Goal: Transaction & Acquisition: Purchase product/service

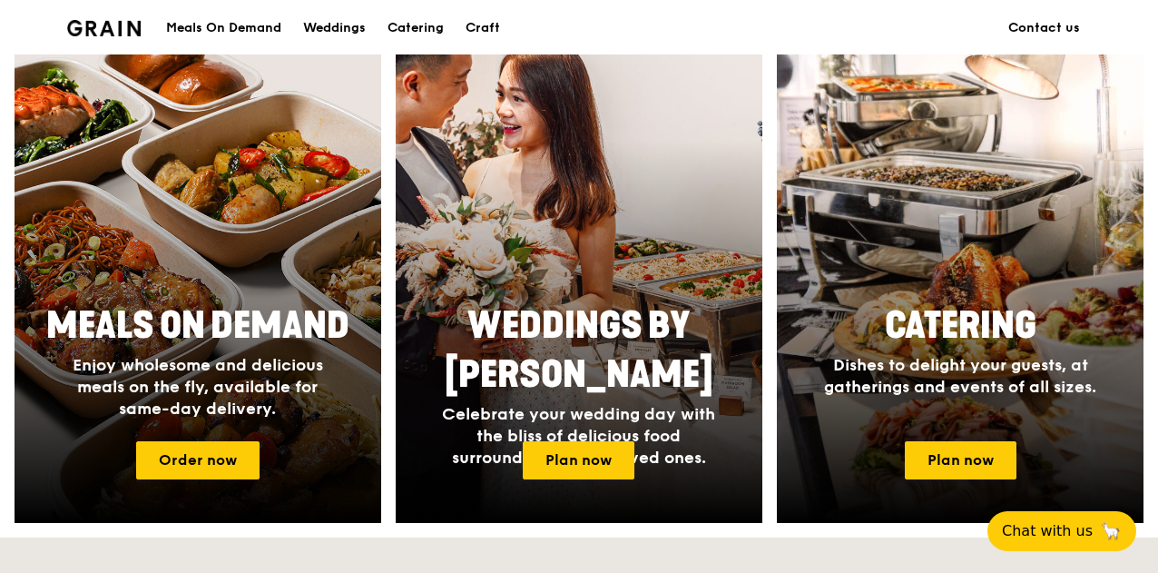
scroll to position [726, 0]
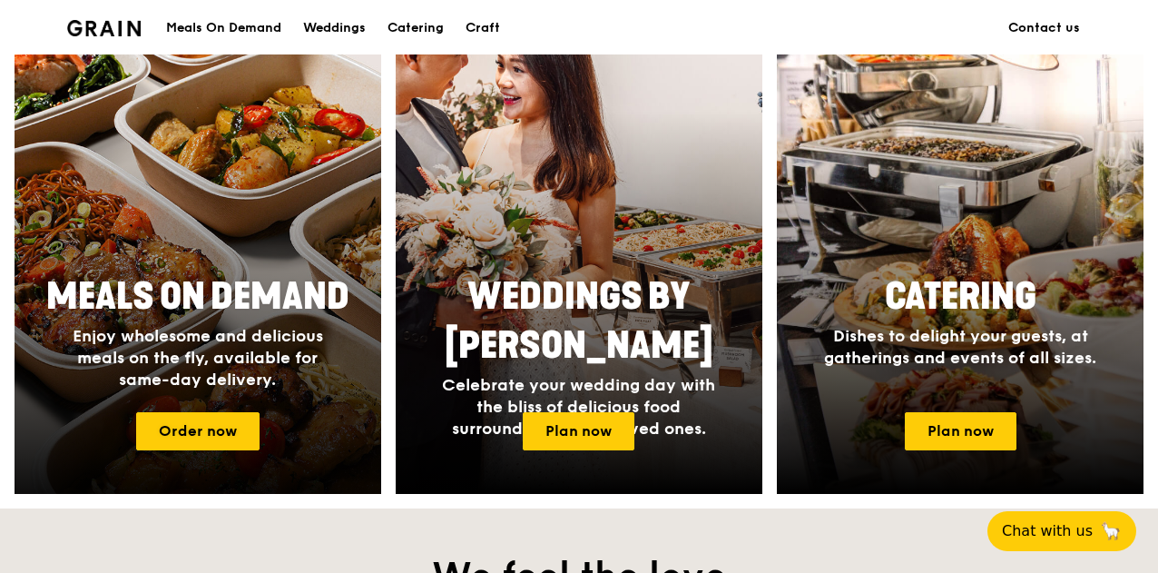
click at [186, 273] on h2 "Meals On Demand" at bounding box center [197, 296] width 341 height 49
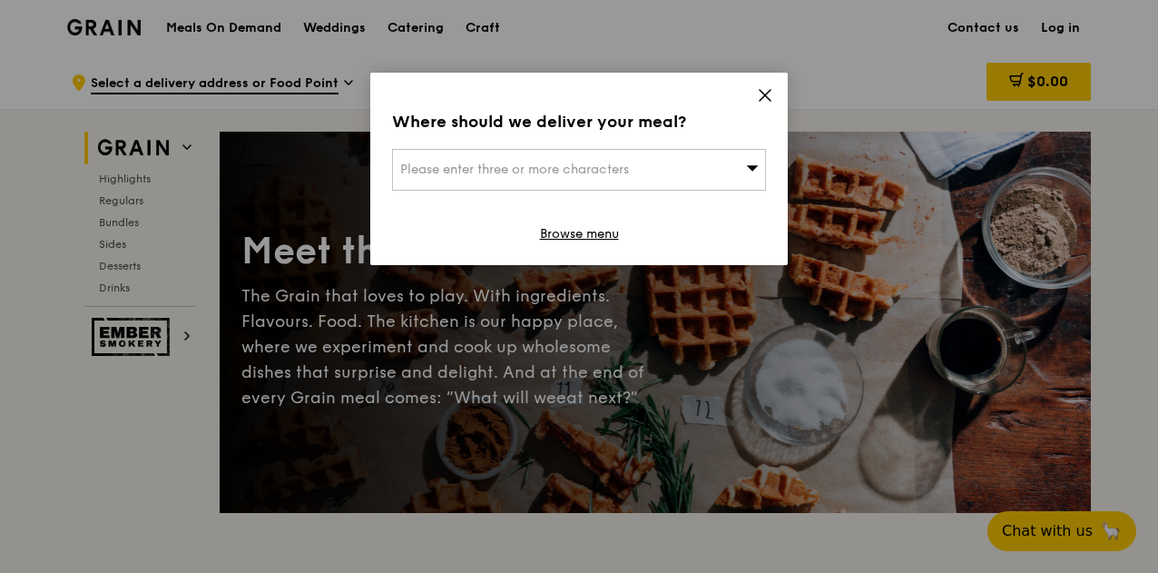
click at [767, 98] on icon at bounding box center [765, 95] width 11 height 11
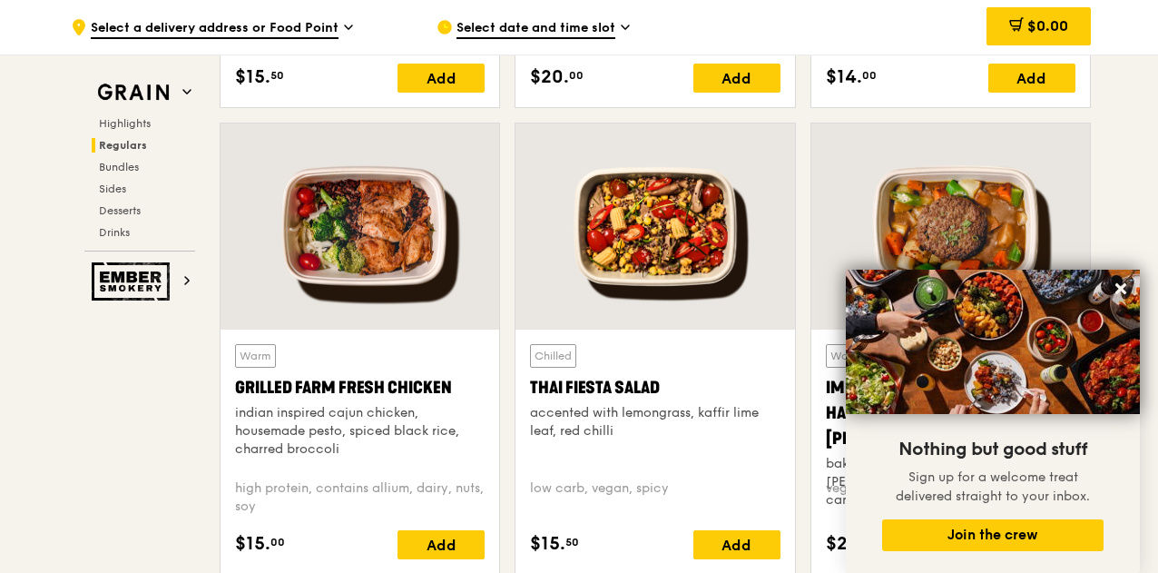
scroll to position [1615, 0]
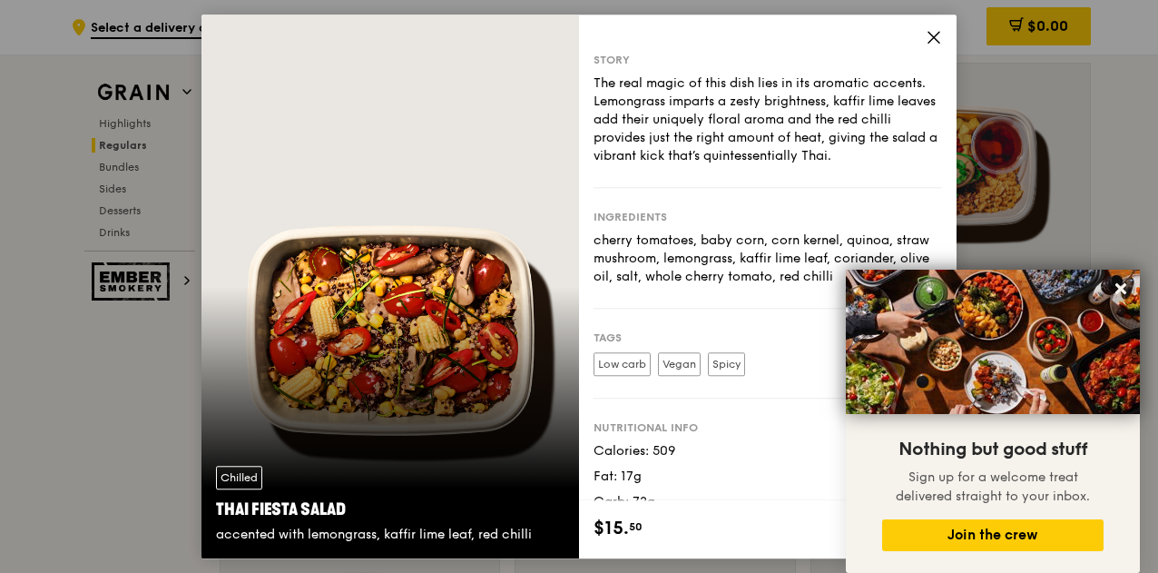
click at [936, 34] on icon at bounding box center [933, 37] width 11 height 11
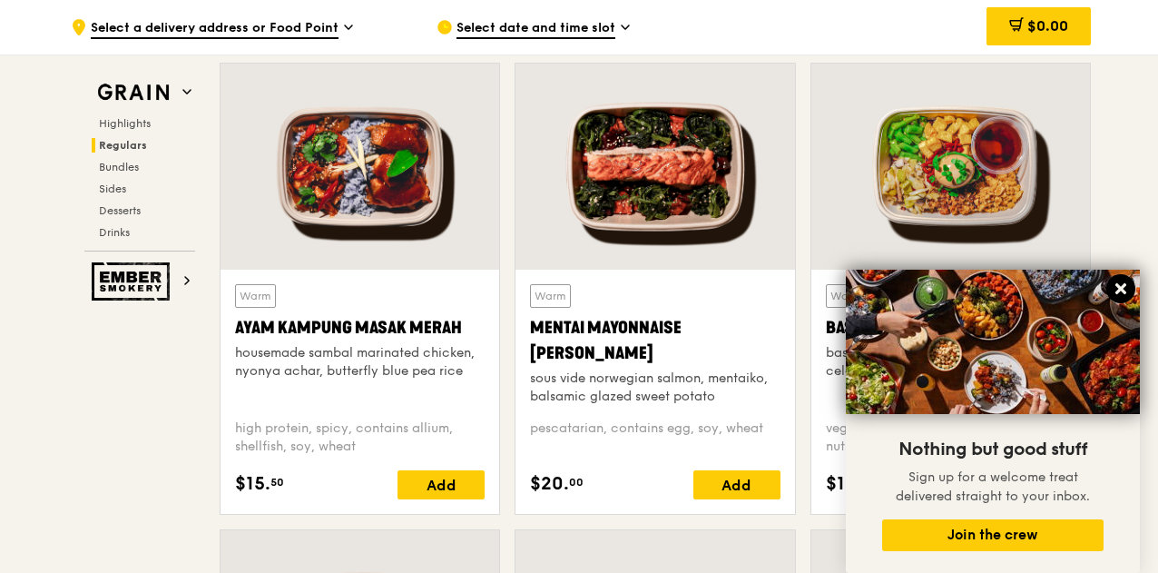
click at [1120, 287] on icon at bounding box center [1120, 288] width 11 height 11
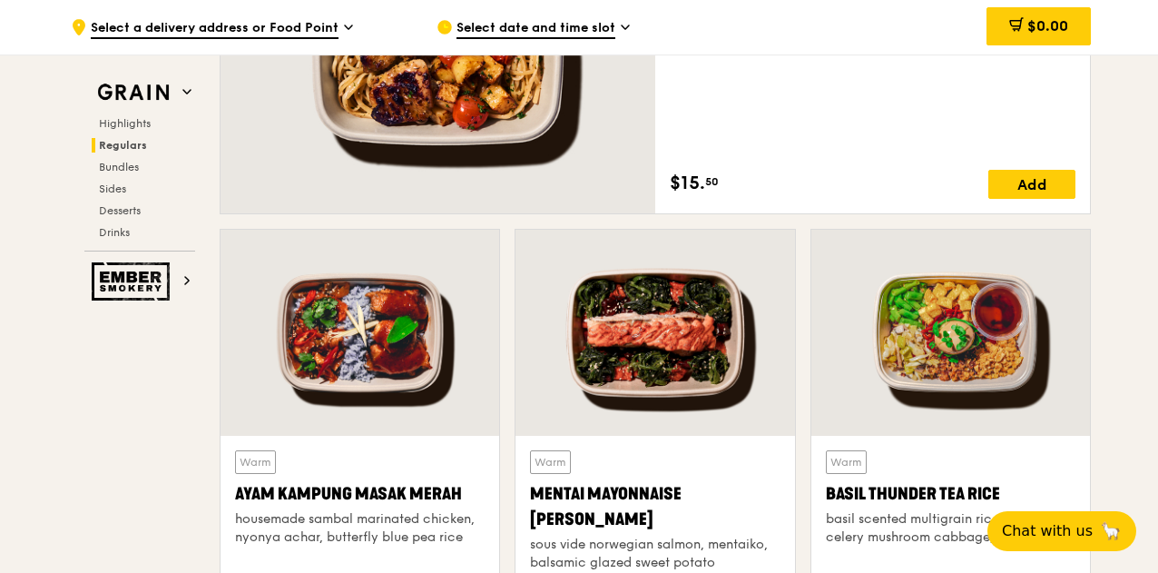
scroll to position [1452, 0]
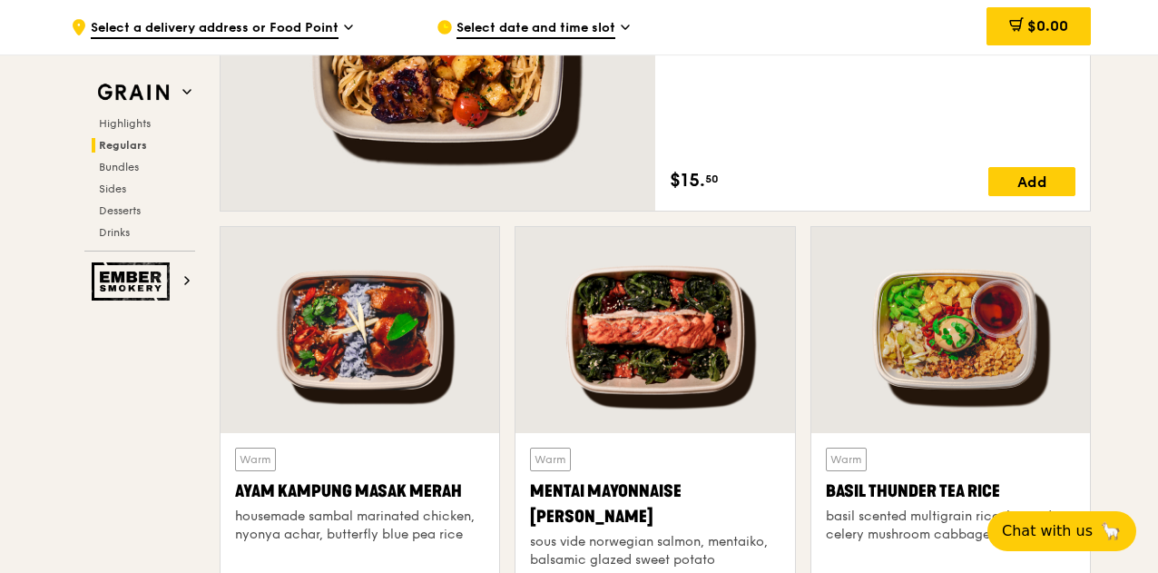
click at [494, 324] on div at bounding box center [360, 330] width 279 height 206
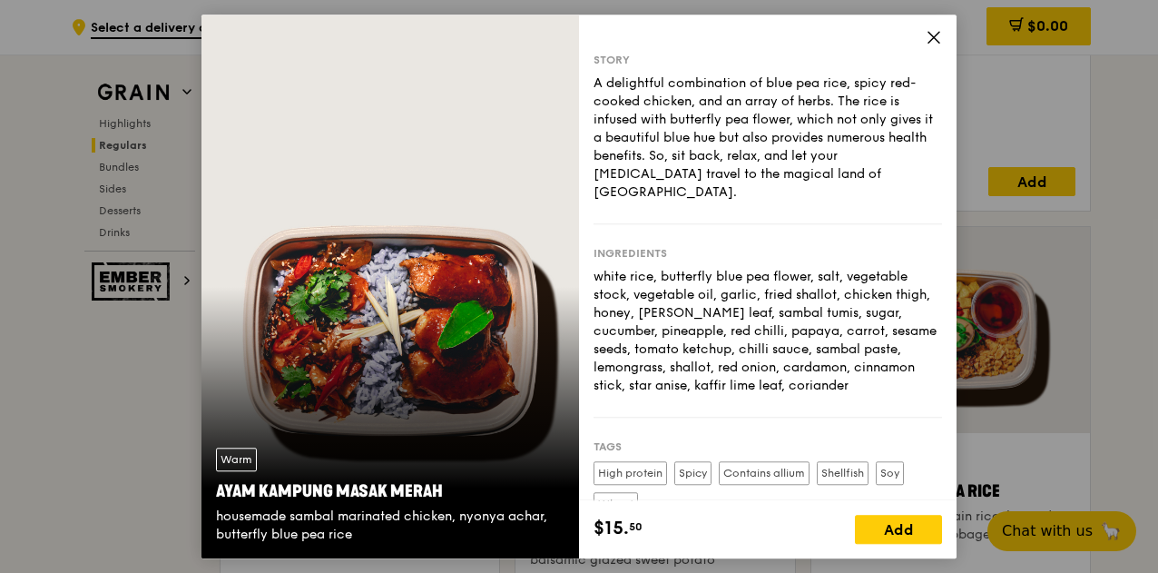
click at [932, 35] on icon at bounding box center [933, 37] width 11 height 11
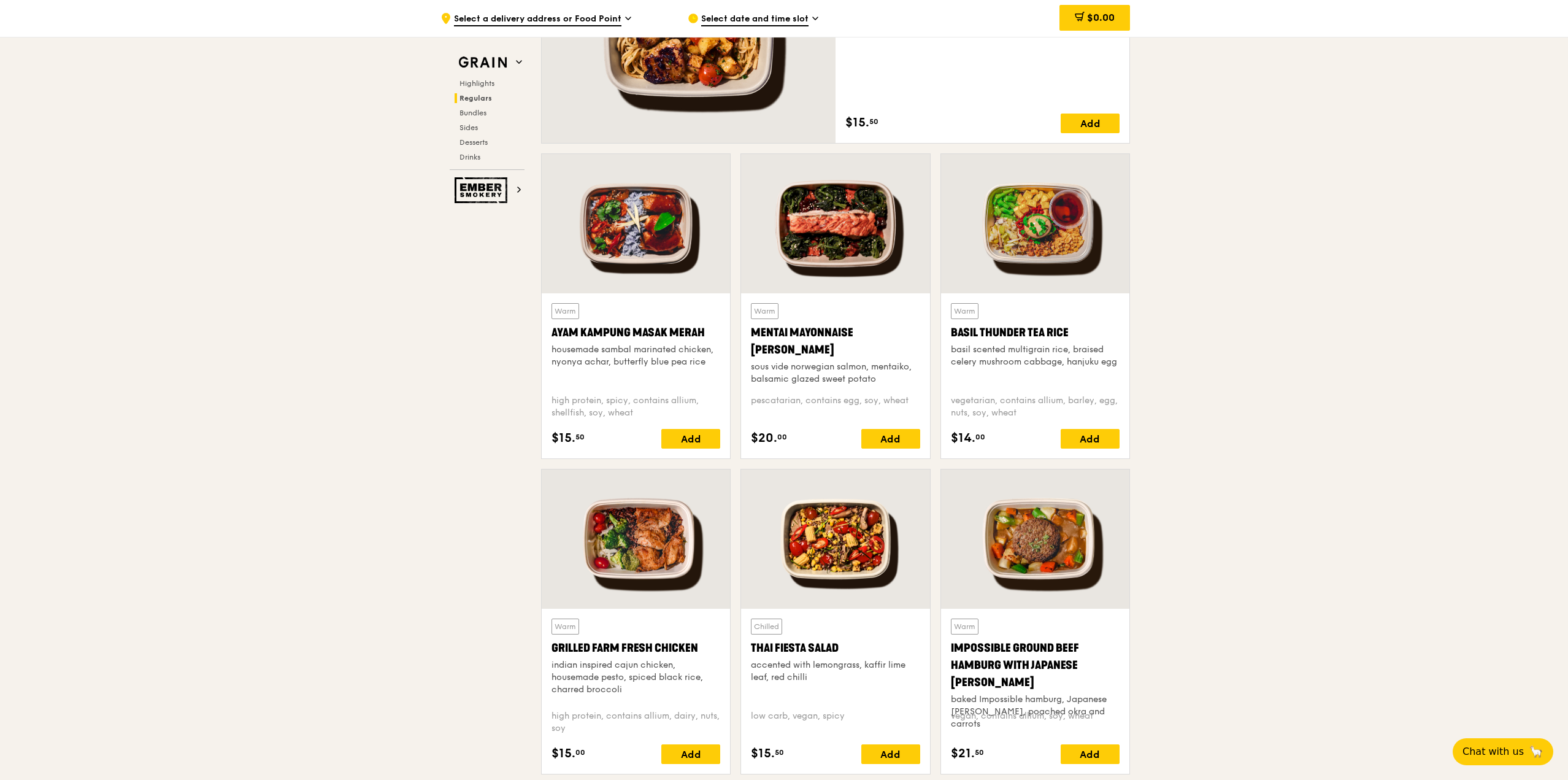
scroll to position [797, 0]
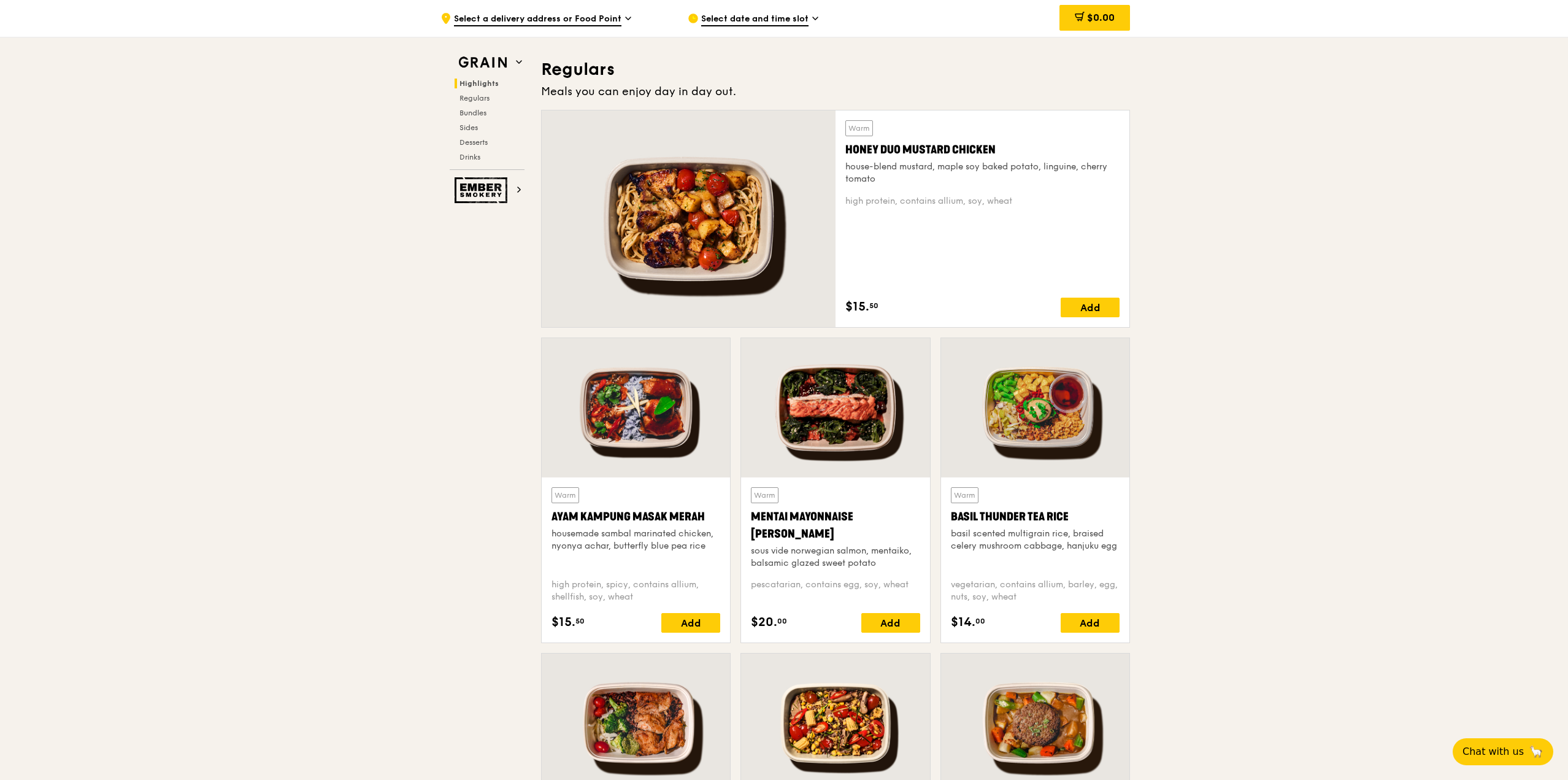
click at [546, 387] on div at bounding box center [635, 408] width 189 height 139
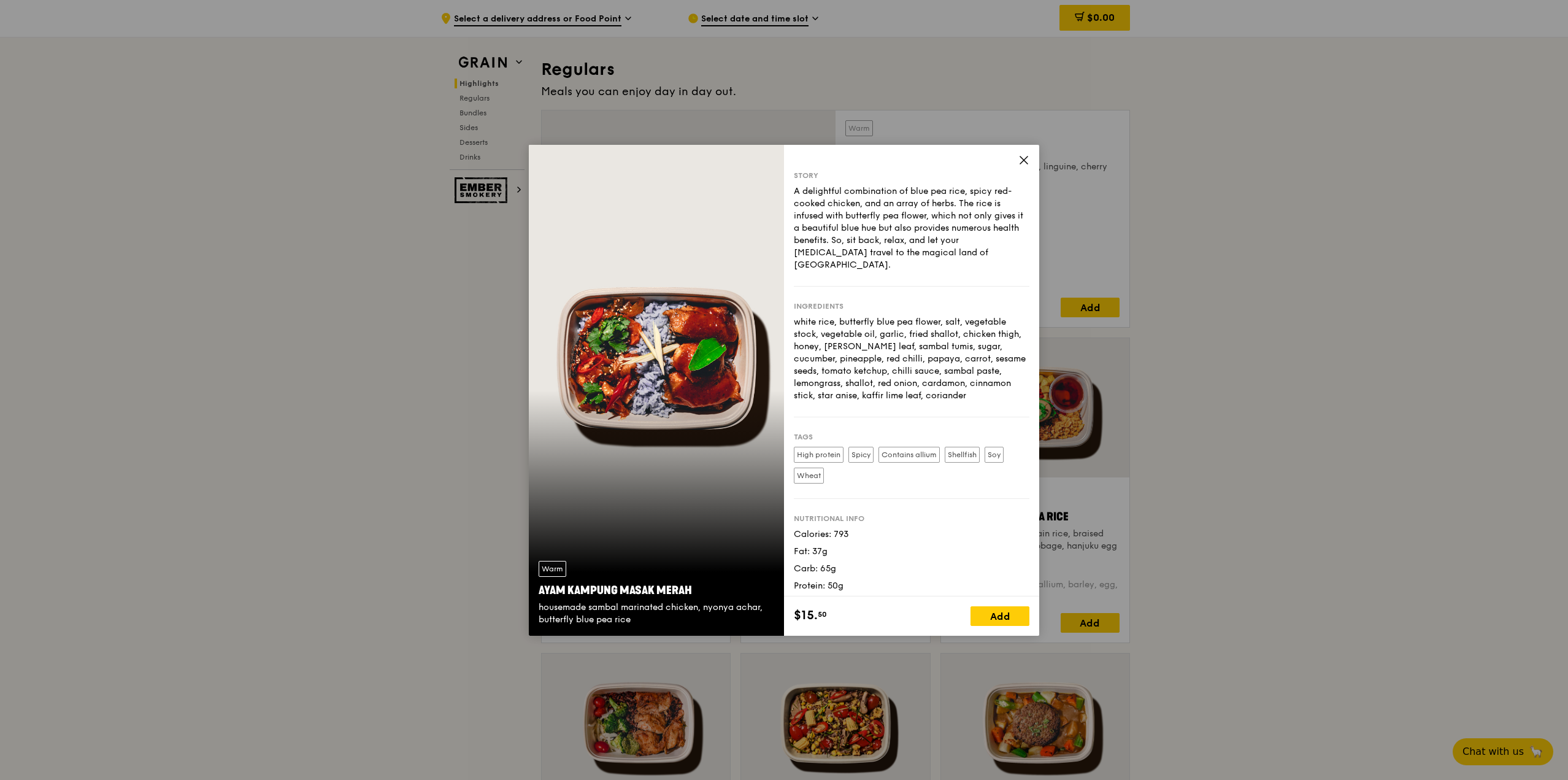
click at [782, 159] on icon at bounding box center [1024, 160] width 11 height 11
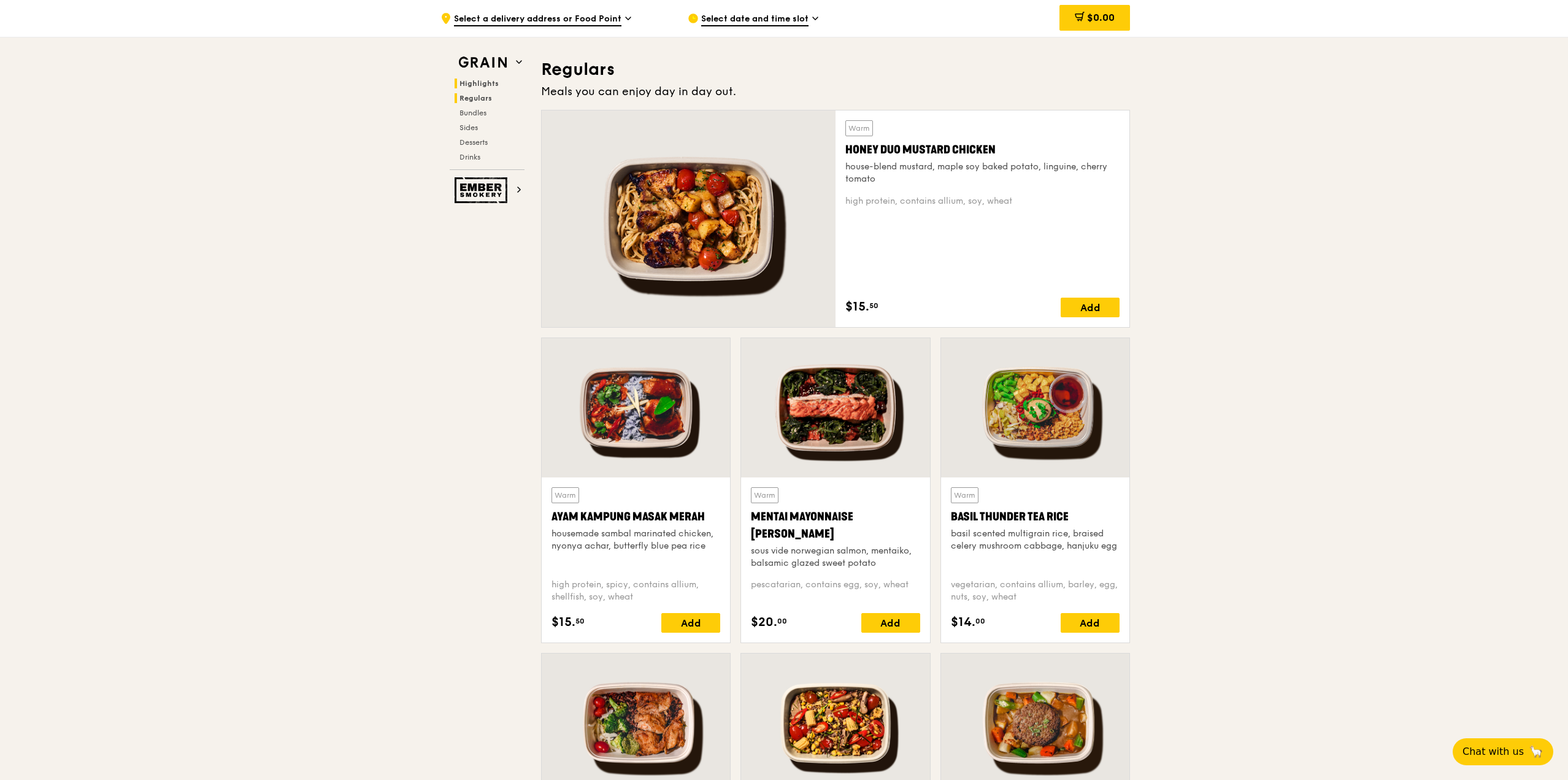
click at [481, 99] on span "Regulars" at bounding box center [476, 98] width 32 height 9
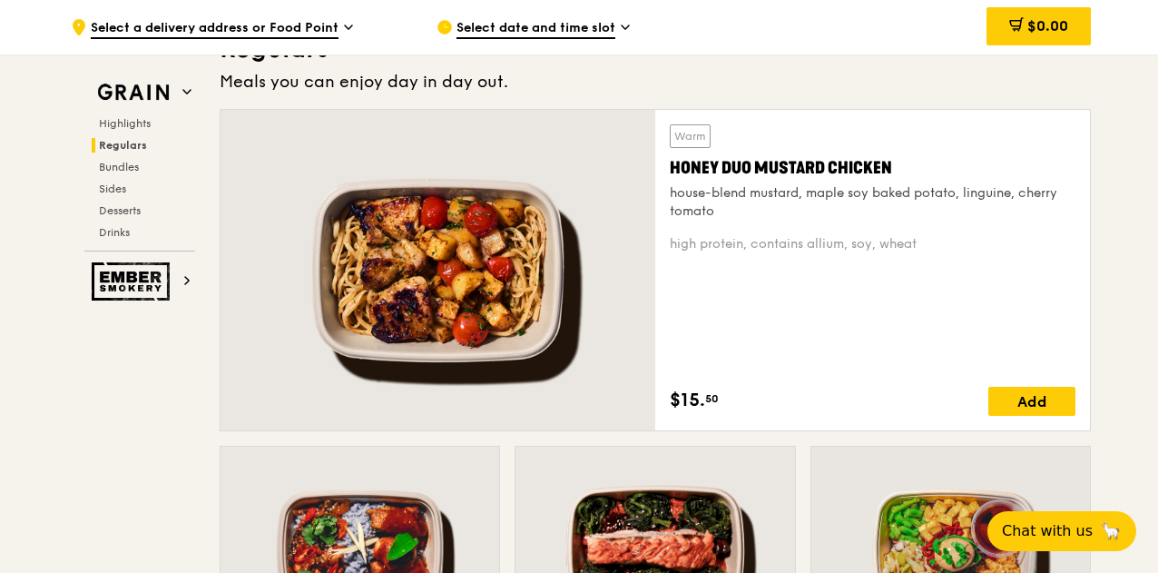
scroll to position [1208, 0]
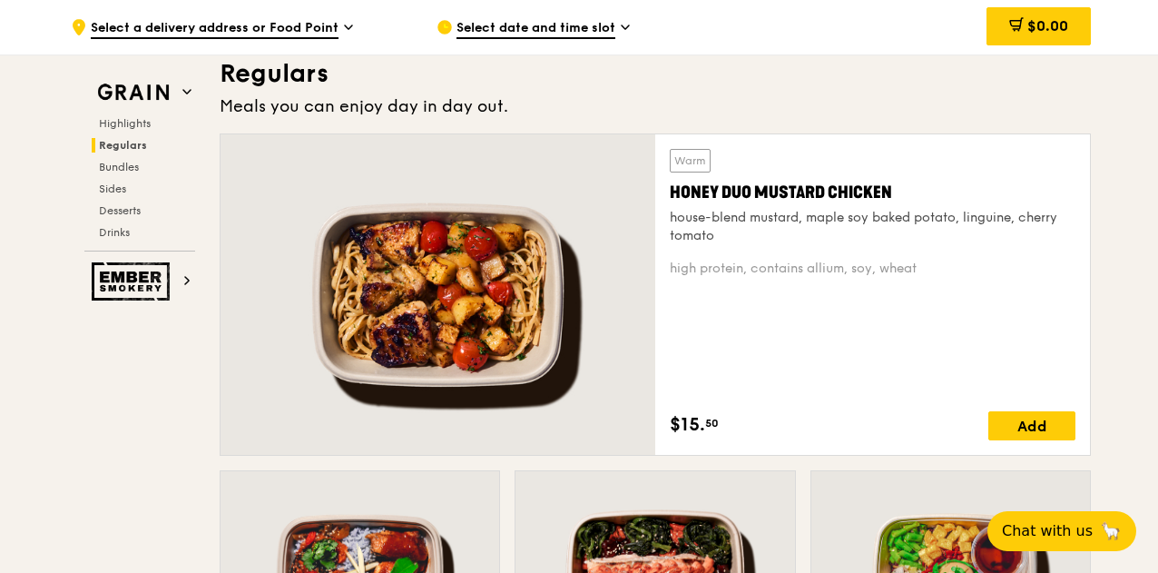
click at [959, 81] on h3 "Regulars" at bounding box center [655, 73] width 871 height 33
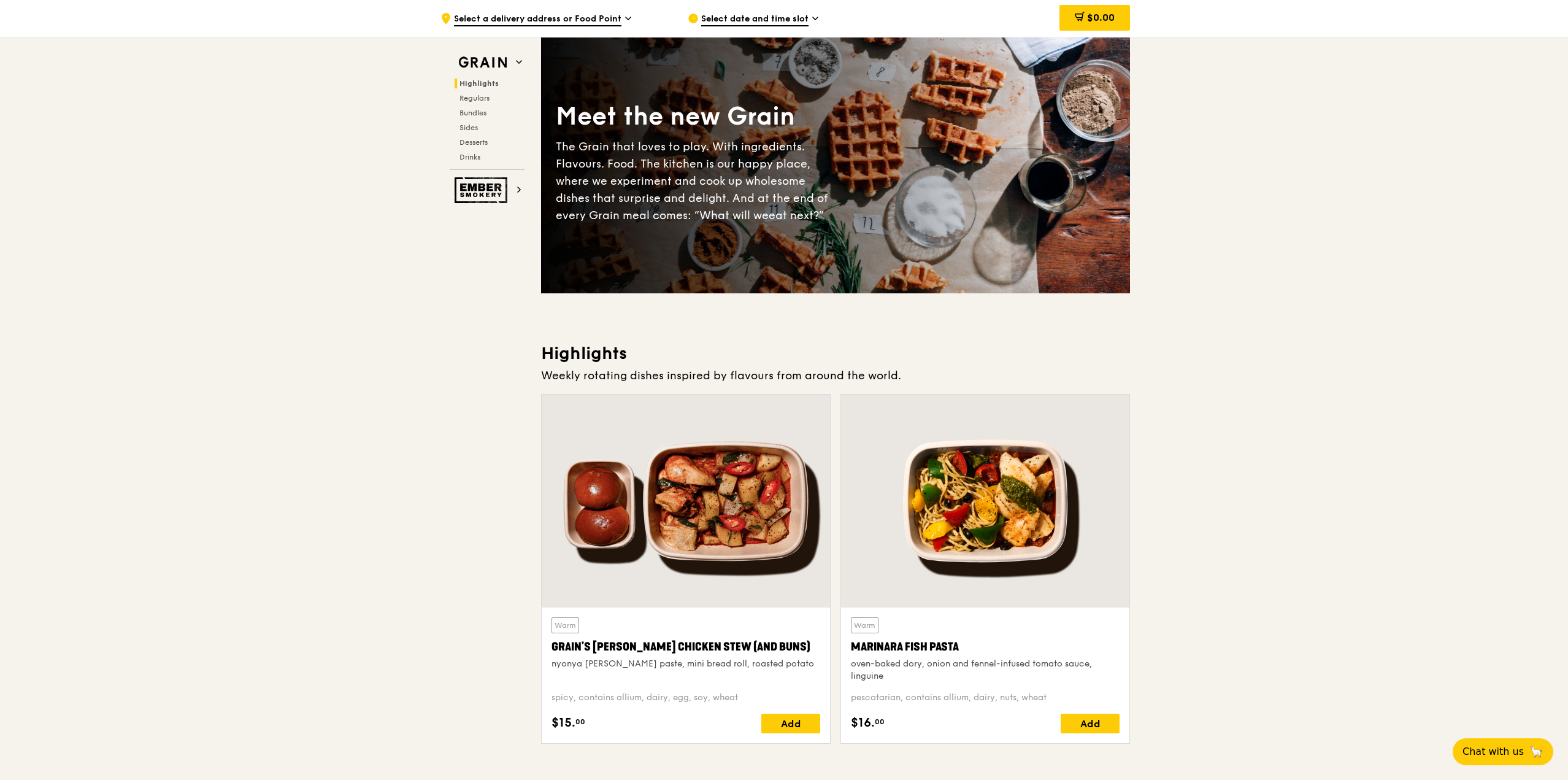
scroll to position [0, 0]
